Goal: Task Accomplishment & Management: Complete application form

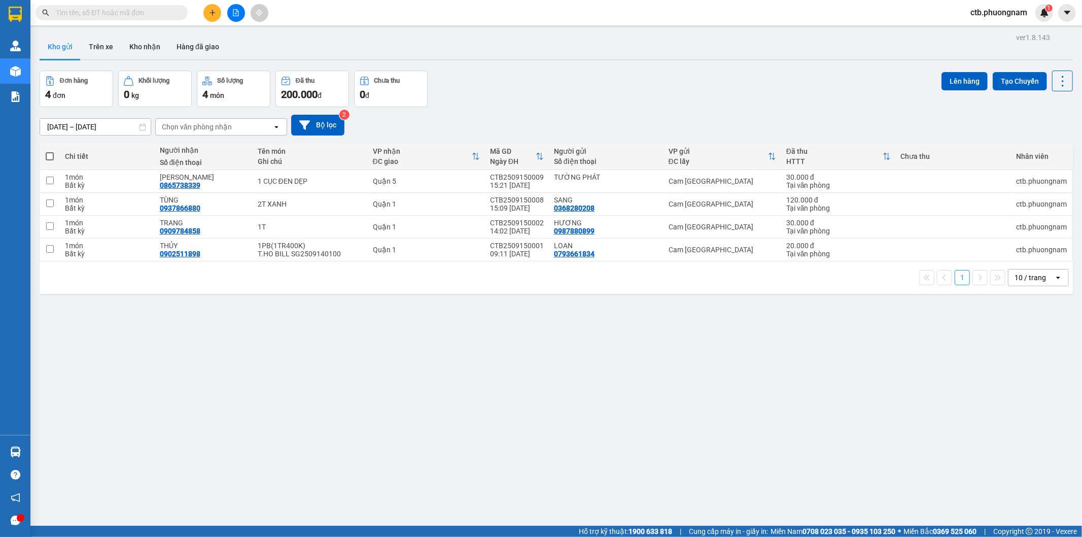
click at [212, 7] on button at bounding box center [212, 13] width 18 height 18
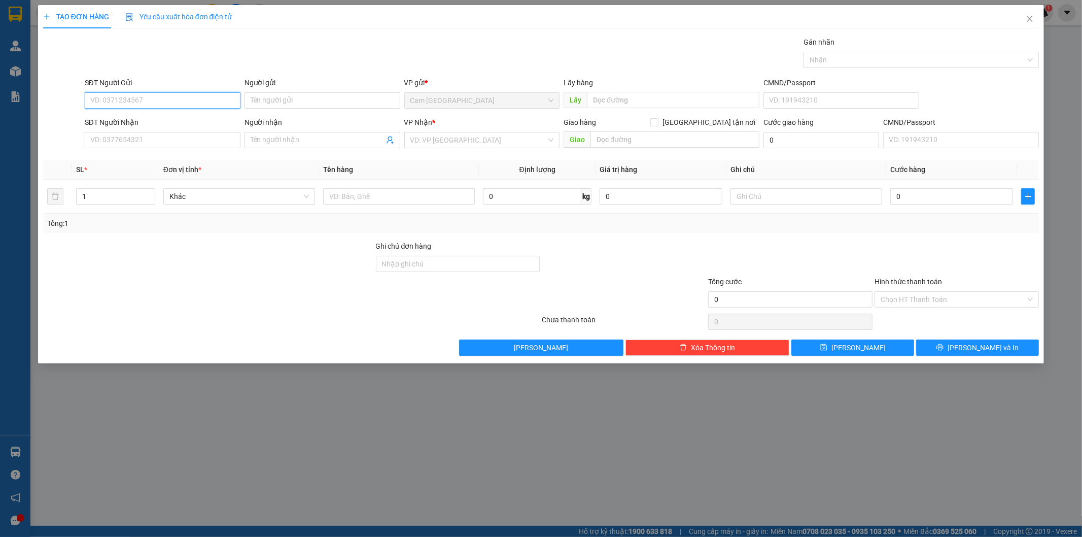
click at [200, 99] on input "SĐT Người Gửi" at bounding box center [163, 100] width 156 height 16
type input "0388026953"
click at [194, 123] on div "0388026953 - THẠCH" at bounding box center [163, 120] width 144 height 11
type input "THẠCH"
type input "0969127408"
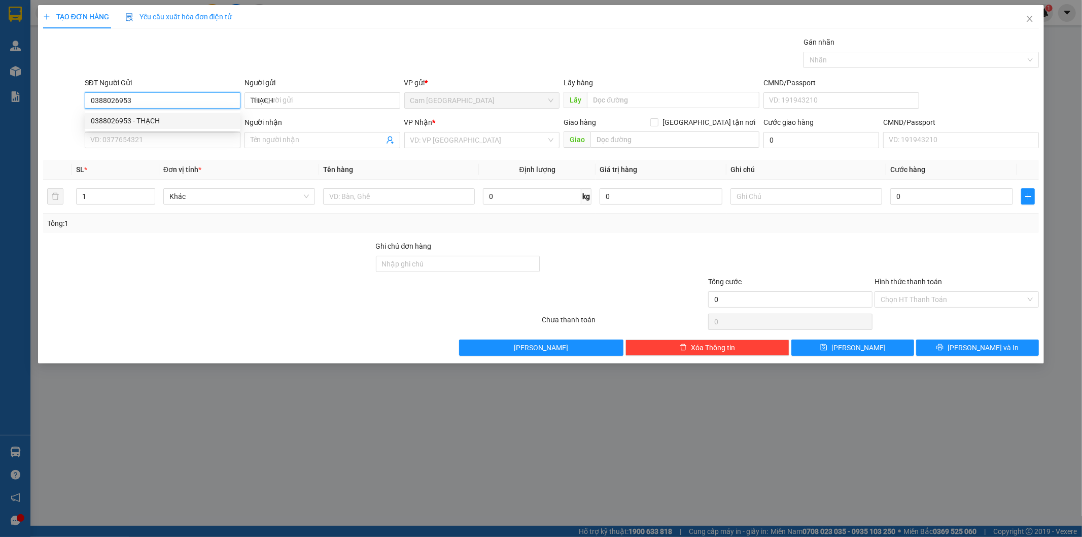
type input "TRANG"
type input "0388026953"
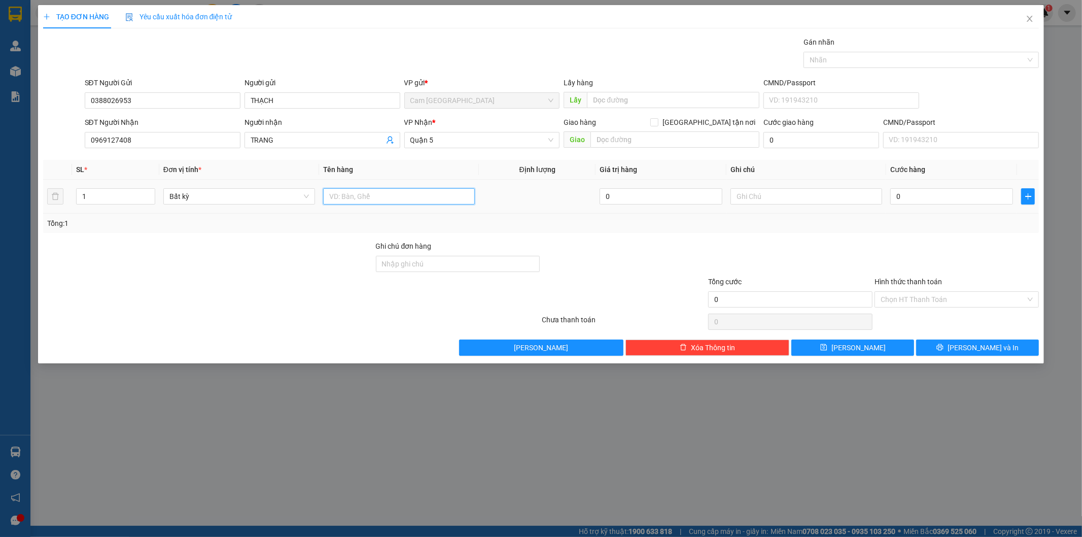
click at [365, 196] on input "text" at bounding box center [399, 196] width 152 height 16
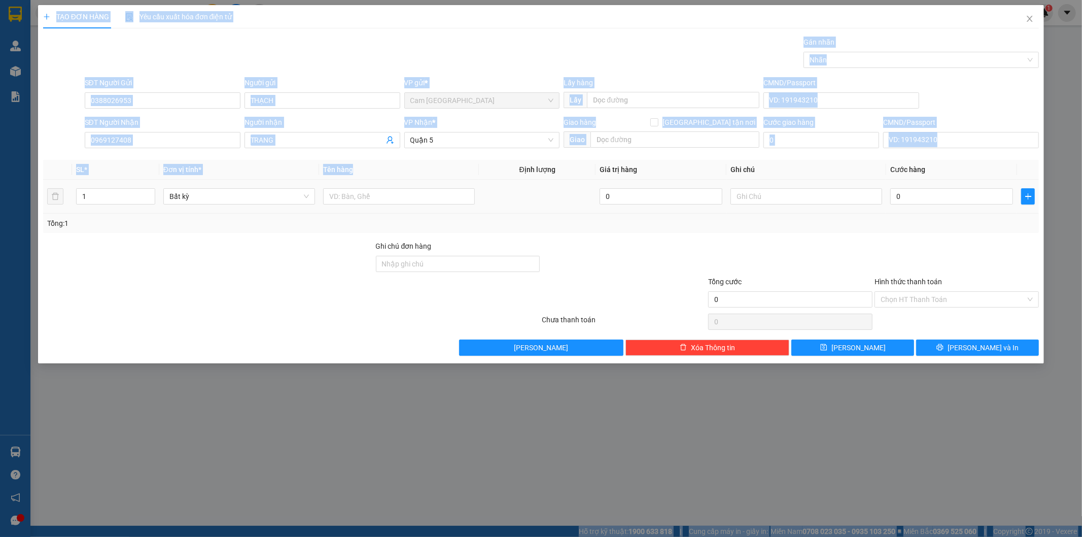
click at [604, 0] on html "Kết quả tìm kiếm ( 0 ) Bộ lọc No Data ctb.phuongnam 1 Quản [PERSON_NAME] lý gia…" at bounding box center [541, 268] width 1082 height 537
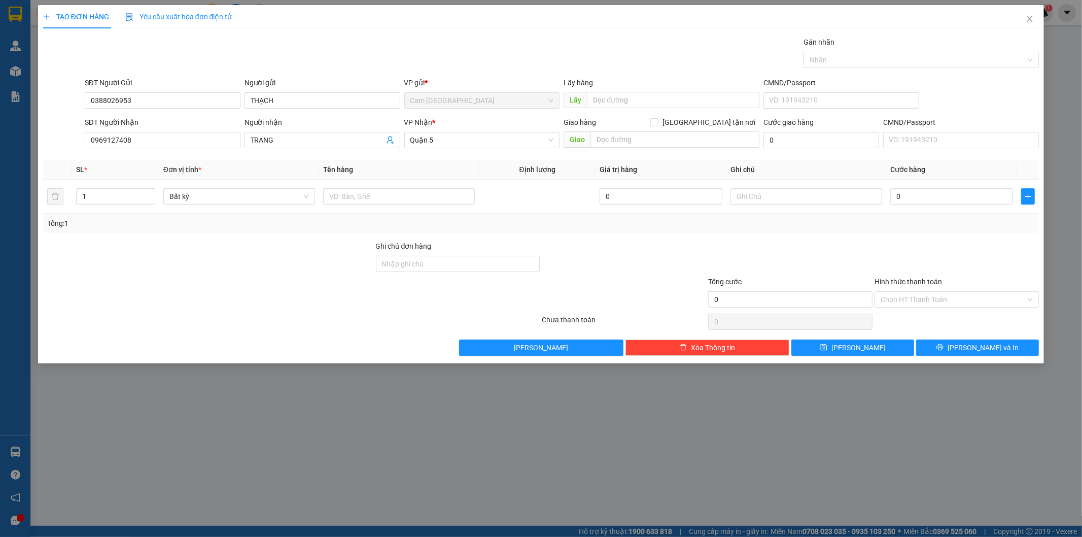
click at [423, 220] on div "Tổng: 1" at bounding box center [541, 223] width 988 height 11
click at [388, 198] on input "text" at bounding box center [399, 196] width 152 height 16
type input "1TG"
click at [914, 199] on input "0" at bounding box center [951, 196] width 123 height 16
type input "4"
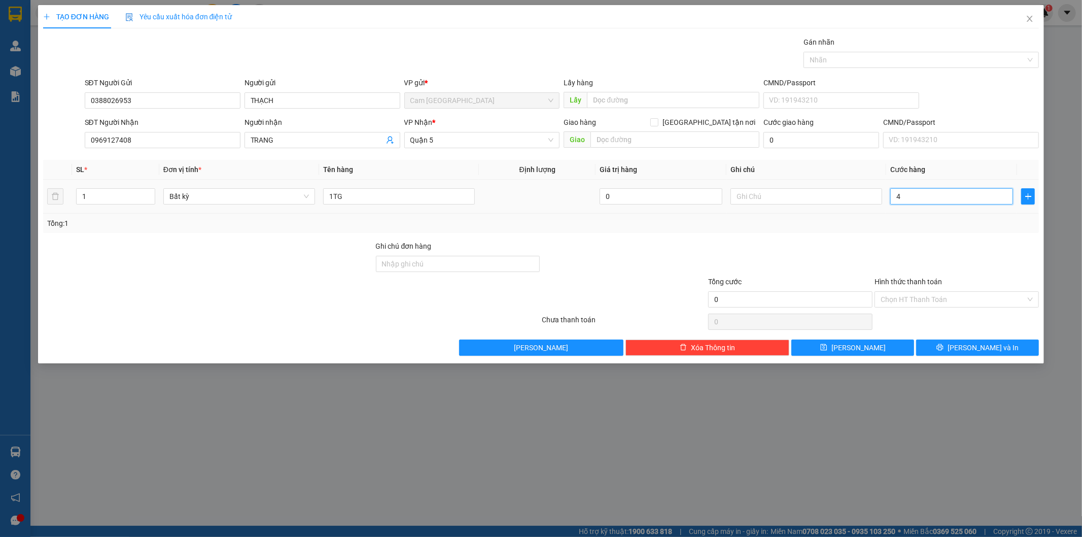
type input "4"
type input "40"
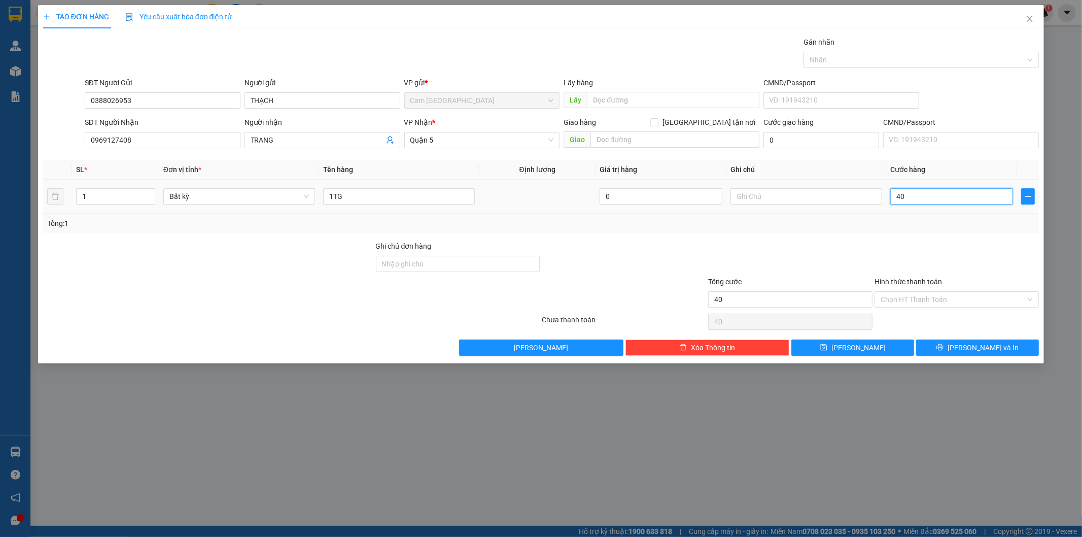
type input "400"
type input "4.000"
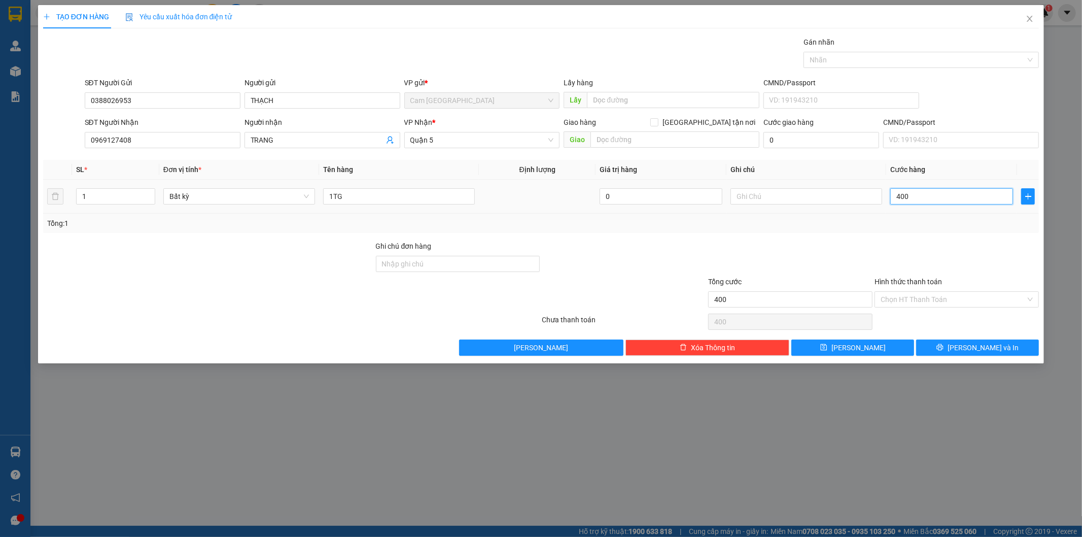
type input "4.000"
type input "40.000"
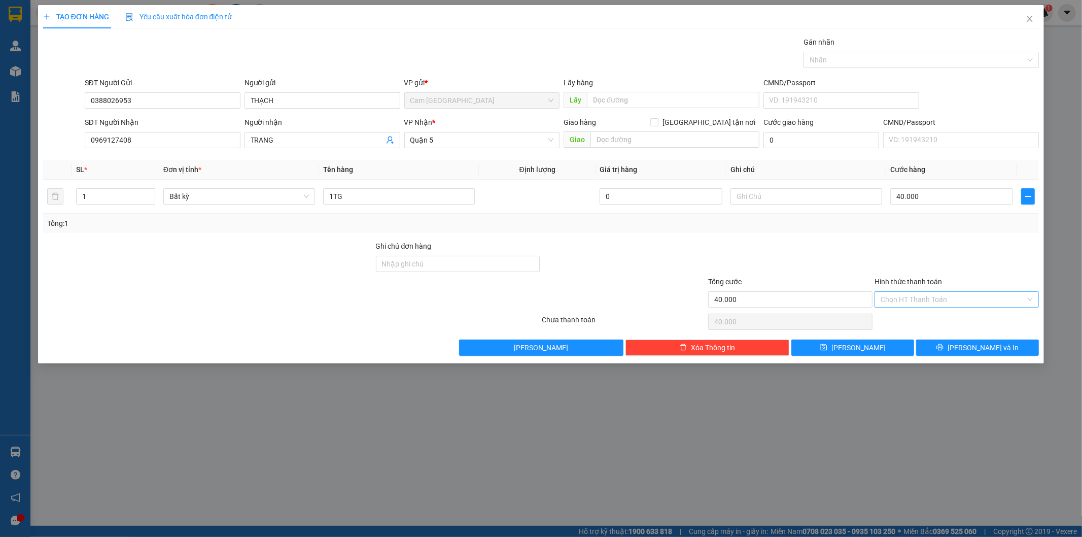
click at [914, 303] on input "Hình thức thanh toán" at bounding box center [953, 299] width 145 height 15
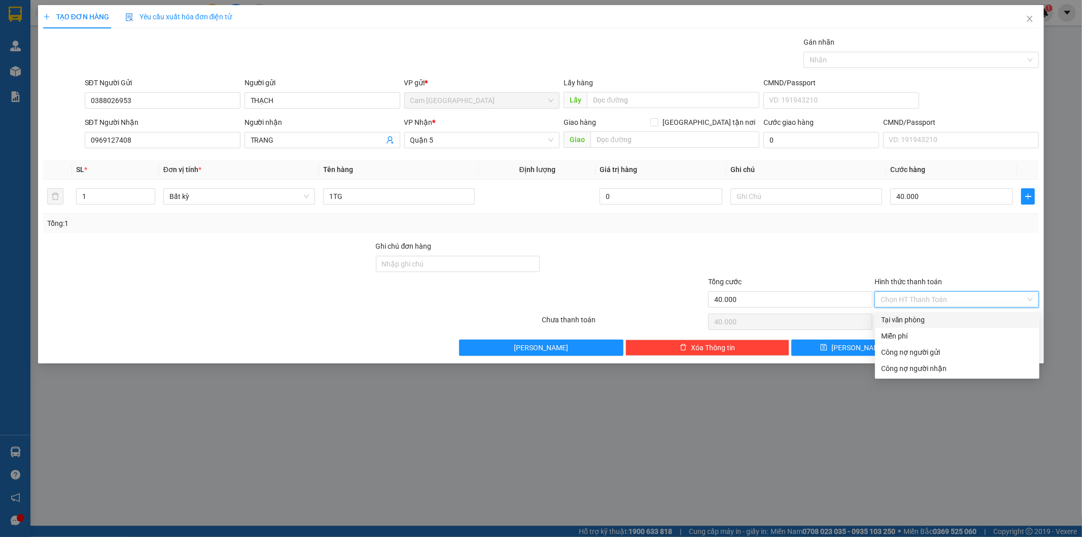
click at [917, 319] on div "Tại văn phòng" at bounding box center [957, 319] width 152 height 11
type input "0"
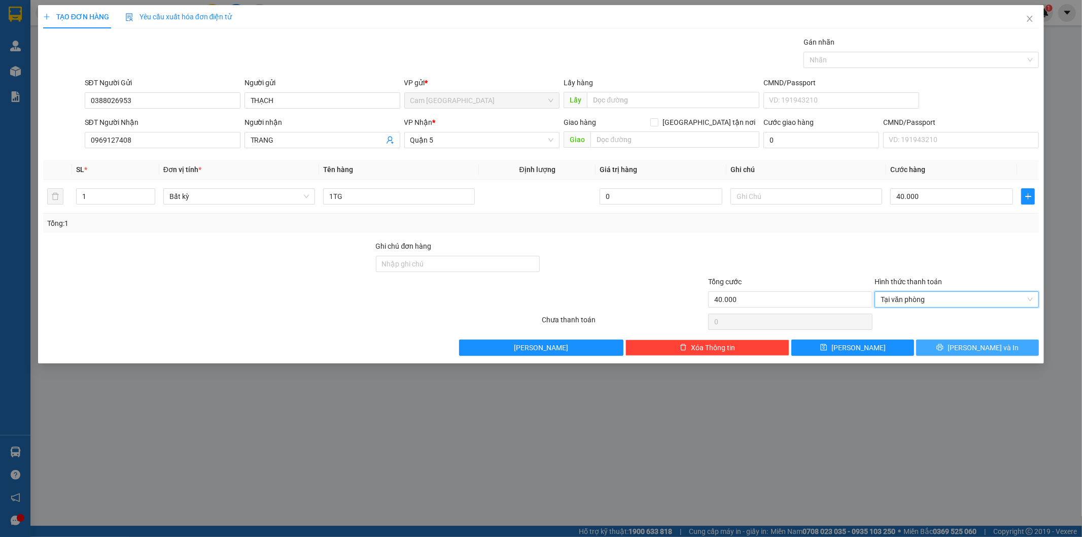
click at [987, 347] on span "[PERSON_NAME] và In" at bounding box center [983, 347] width 71 height 11
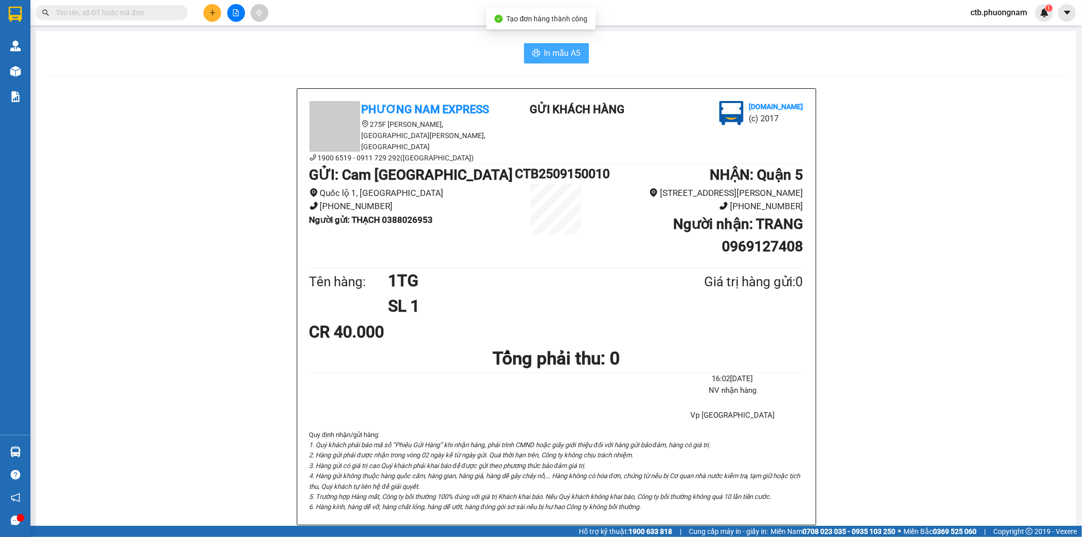
click at [564, 49] on span "In mẫu A5" at bounding box center [562, 53] width 37 height 13
